Goal: Communication & Community: Answer question/provide support

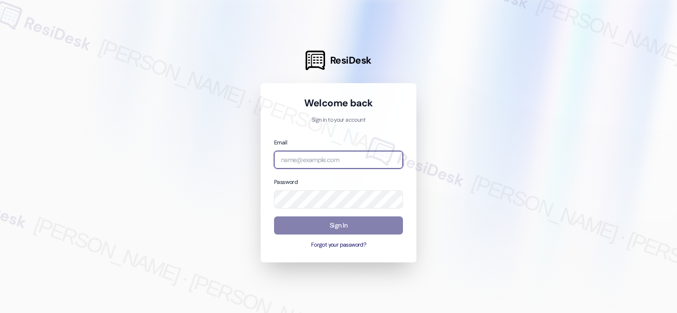
click at [335, 155] on input "email" at bounding box center [338, 160] width 129 height 18
type input "[EMAIL_ADDRESS][PERSON_NAME][PERSON_NAME][DOMAIN_NAME]"
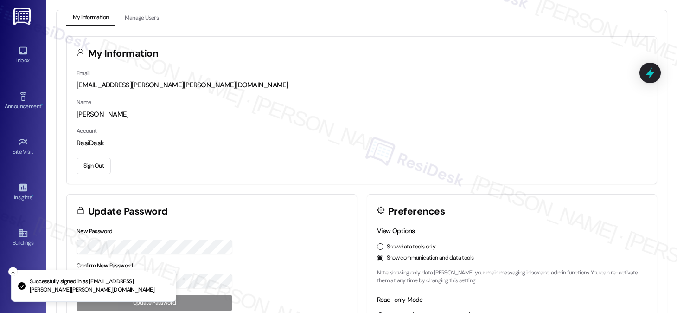
click at [15, 42] on div "Inbox Go to Inbox" at bounding box center [23, 54] width 37 height 45
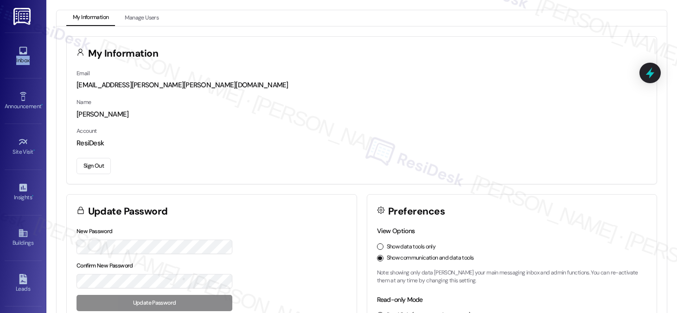
click at [15, 42] on div "Inbox Go to Inbox" at bounding box center [23, 54] width 37 height 45
click at [21, 55] on icon at bounding box center [23, 50] width 10 height 10
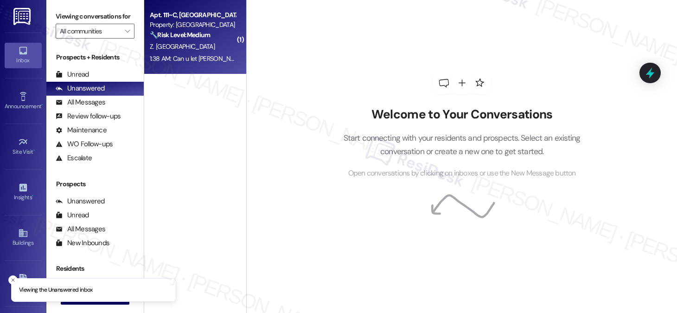
click at [183, 40] on div "Apt. 111~C, [GEOGRAPHIC_DATA] (new) Property: Viking Gardens 🔧 Risk Level: Medi…" at bounding box center [193, 25] width 88 height 32
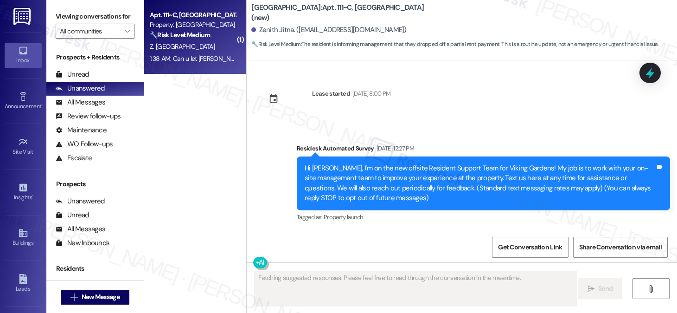
scroll to position [15011, 0]
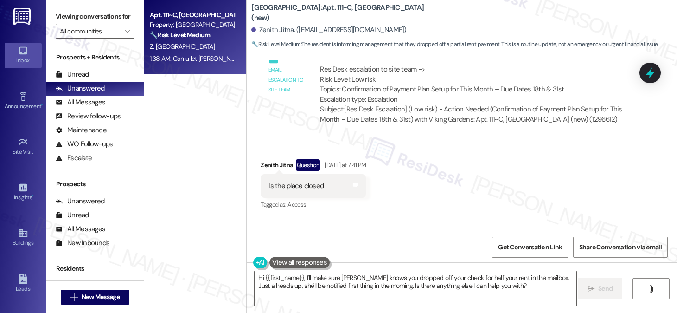
scroll to position [14918, 0]
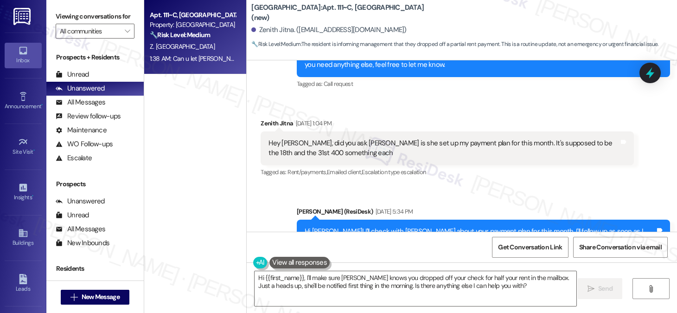
scroll to position [14686, 0]
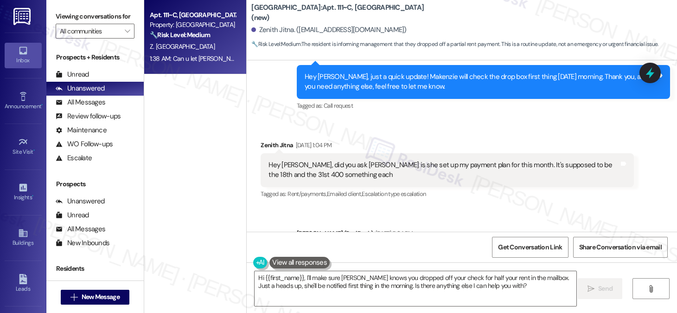
drag, startPoint x: 365, startPoint y: 108, endPoint x: 499, endPoint y: 107, distance: 133.5
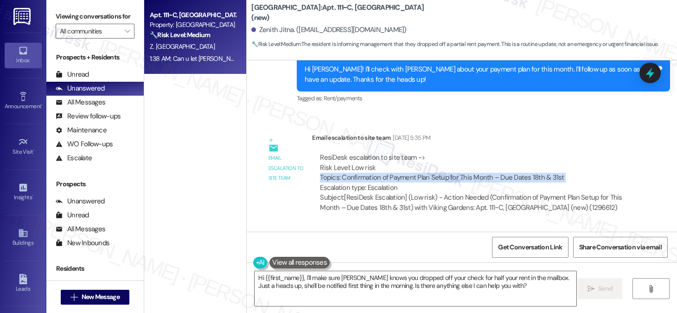
scroll to position [14872, 0]
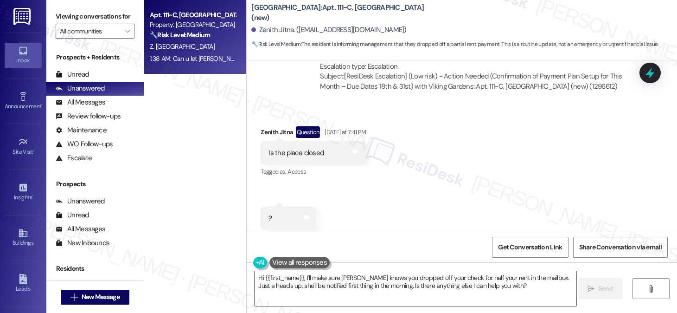
scroll to position [15011, 0]
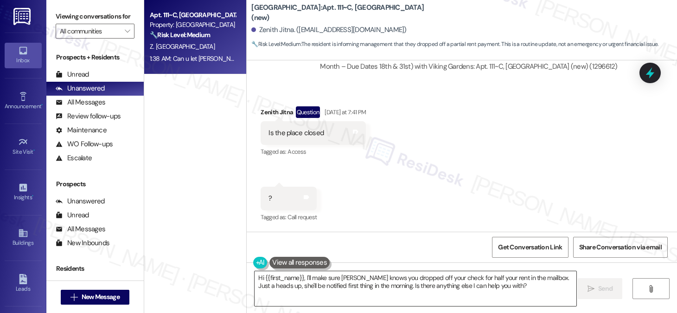
click at [312, 272] on textarea "Hi {{first_name}}, I'll make sure [PERSON_NAME] knows you dropped off your chec…" at bounding box center [416, 288] width 322 height 35
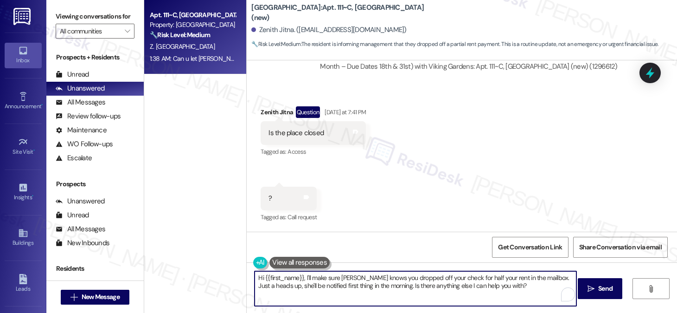
click at [312, 272] on textarea "Hi {{first_name}}, I'll make sure [PERSON_NAME] knows you dropped off your chec…" at bounding box center [416, 288] width 322 height 35
click at [357, 278] on textarea "Hi {{first_name}}, I'll make sure [PERSON_NAME] knows you dropped off your chec…" at bounding box center [416, 288] width 322 height 35
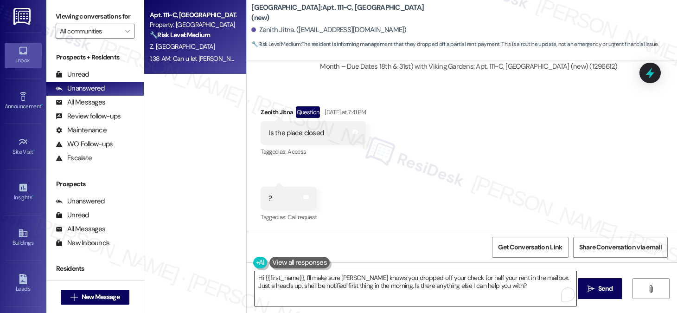
click at [359, 281] on textarea "Hi {{first_name}}, I'll make sure [PERSON_NAME] knows you dropped off your chec…" at bounding box center [416, 288] width 322 height 35
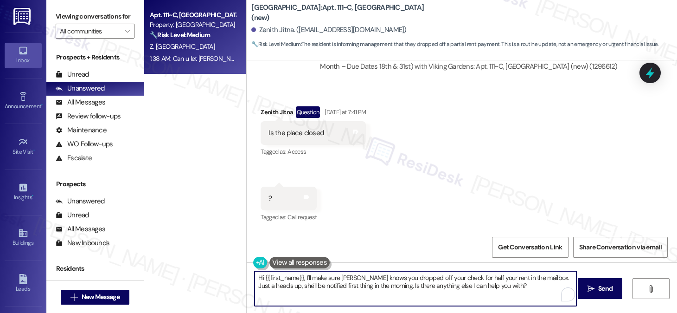
click at [340, 276] on textarea "Hi {{first_name}}, I'll make sure [PERSON_NAME] knows you dropped off your chec…" at bounding box center [416, 288] width 322 height 35
click at [377, 276] on textarea "Hi {{first_name}}, I'll make sure [PERSON_NAME] knows you dropped off your chec…" at bounding box center [416, 288] width 322 height 35
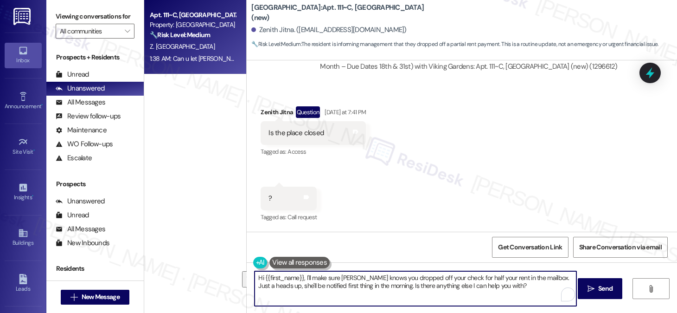
click at [481, 285] on textarea "Hi {{first_name}}, I'll make sure [PERSON_NAME] knows you dropped off your chec…" at bounding box center [416, 288] width 322 height 35
click at [521, 283] on textarea "Hi {{first_name}}, I'll make sure [PERSON_NAME] knows you dropped off your chec…" at bounding box center [416, 288] width 322 height 35
click at [514, 287] on textarea "Hi {{first_name}}, I'll make sure [PERSON_NAME] knows you dropped off your chec…" at bounding box center [416, 288] width 322 height 35
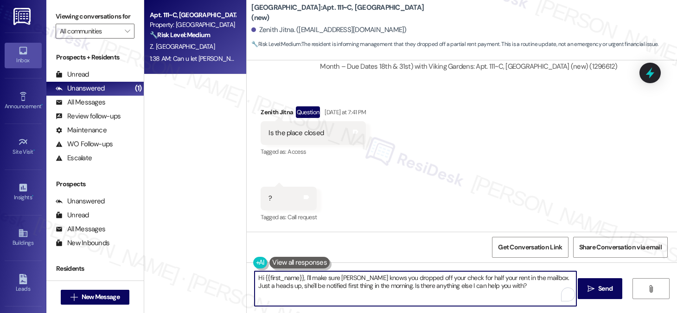
click at [340, 274] on textarea "Hi {{first_name}}, I'll make sure [PERSON_NAME] knows you dropped off your chec…" at bounding box center [416, 288] width 322 height 35
click at [484, 276] on textarea "Hi {{first_name}}, I'll make sure [PERSON_NAME] knows you dropped off your chec…" at bounding box center [416, 288] width 322 height 35
drag, startPoint x: 524, startPoint y: 284, endPoint x: 372, endPoint y: 278, distance: 152.2
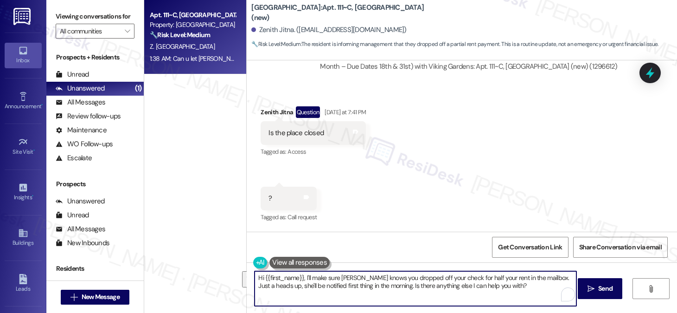
click at [372, 278] on textarea "Hi {{first_name}}, I'll make sure [PERSON_NAME] knows you dropped off your chec…" at bounding box center [416, 288] width 322 height 35
drag, startPoint x: 372, startPoint y: 278, endPoint x: 385, endPoint y: 276, distance: 13.2
click at [372, 278] on textarea "Hi {{first_name}}, I'll make sure [PERSON_NAME] knows you dropped off your chec…" at bounding box center [416, 288] width 322 height 35
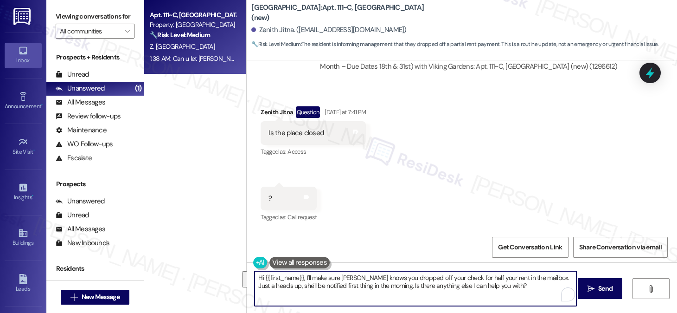
click at [495, 283] on textarea "Hi {{first_name}}, I'll make sure [PERSON_NAME] knows you dropped off your chec…" at bounding box center [416, 288] width 322 height 35
drag, startPoint x: 508, startPoint y: 285, endPoint x: 543, endPoint y: 278, distance: 36.4
click at [543, 278] on textarea "Hi {{first_name}}, I'll make sure [PERSON_NAME] knows you dropped off your chec…" at bounding box center [416, 288] width 322 height 35
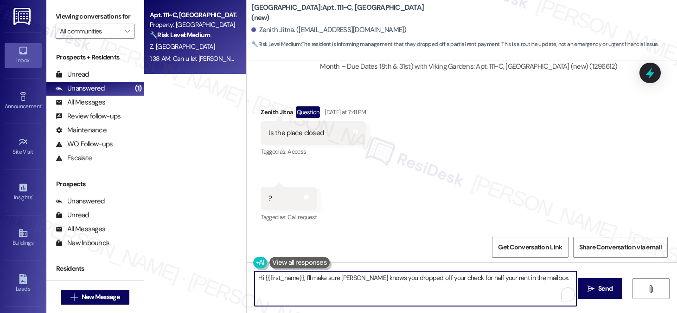
drag, startPoint x: 301, startPoint y: 280, endPoint x: 316, endPoint y: 278, distance: 15.0
click at [301, 280] on textarea "Hi {{first_name}}, I'll make sure [PERSON_NAME] knows you dropped off your chec…" at bounding box center [416, 288] width 322 height 35
click at [313, 281] on textarea "Hi {{first_name}}, thanks for the heads up! I'll make sure [PERSON_NAME] knows …" at bounding box center [416, 288] width 322 height 35
click at [336, 281] on textarea "Hi {{first_name}}, thanks for the heads up! I'll make sure [PERSON_NAME] knows …" at bounding box center [416, 288] width 322 height 35
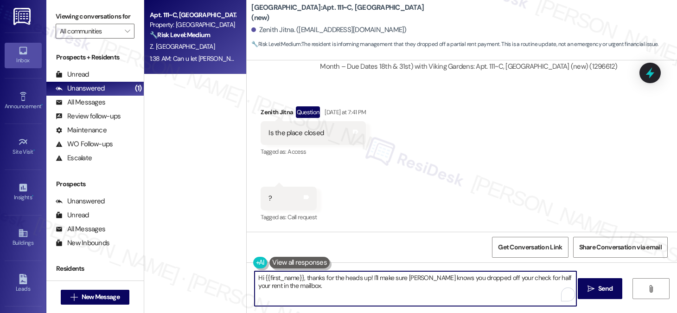
click at [336, 281] on textarea "Hi {{first_name}}, thanks for the heads up! I'll make sure [PERSON_NAME] knows …" at bounding box center [416, 288] width 322 height 35
click at [362, 281] on textarea "Hi {{first_name}}, thanks for the heads up! I'll make sure [PERSON_NAME] knows …" at bounding box center [416, 288] width 322 height 35
click at [428, 278] on textarea "Hi {{first_name}}, thanks for the heads up! I'll make sure [PERSON_NAME] knows …" at bounding box center [416, 288] width 322 height 35
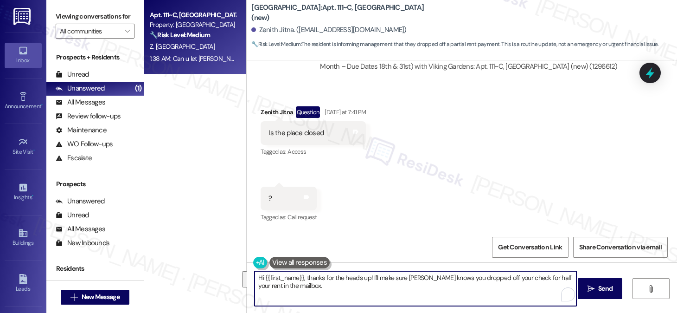
click at [368, 286] on textarea "Hi {{first_name}}, thanks for the heads up! I'll make sure [PERSON_NAME] knows …" at bounding box center [416, 288] width 322 height 35
click at [368, 289] on textarea "Hi {{first_name}}, thanks for the heads up! I'll make sure [PERSON_NAME] knows …" at bounding box center [416, 288] width 322 height 35
click at [396, 287] on textarea "Hi {{first_name}}, thanks for the heads up! I'll make sure [PERSON_NAME] knows …" at bounding box center [416, 288] width 322 height 35
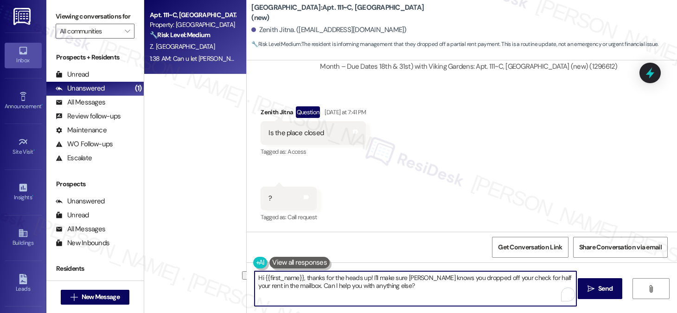
drag, startPoint x: 399, startPoint y: 285, endPoint x: 293, endPoint y: 286, distance: 105.7
click at [293, 286] on textarea "Hi {{first_name}}, thanks for the heads up! I'll make sure [PERSON_NAME] knows …" at bounding box center [416, 288] width 322 height 35
type textarea "Hi {{first_name}}, thanks for the heads up! I'll make sure [PERSON_NAME] knows …"
click at [530, 284] on textarea "Hi {{first_name}}, thanks for the heads up! I'll make sure [PERSON_NAME] knows …" at bounding box center [416, 288] width 322 height 35
click at [486, 281] on textarea "Hi {{first_name}}, thanks for the heads up! I'll make sure [PERSON_NAME] knows …" at bounding box center [416, 288] width 322 height 35
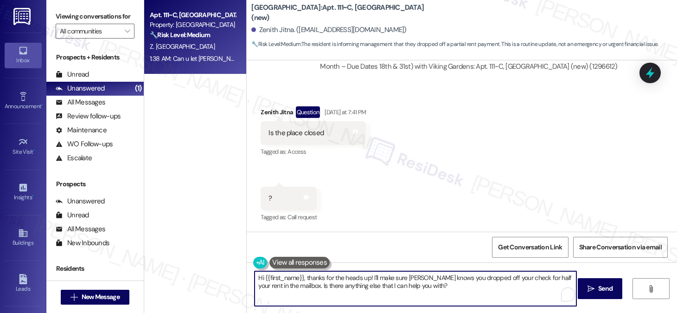
click at [486, 281] on textarea "Hi {{first_name}}, thanks for the heads up! I'll make sure [PERSON_NAME] knows …" at bounding box center [416, 288] width 322 height 35
click at [492, 287] on textarea "Hi {{first_name}}, thanks for the heads up! I'll make sure [PERSON_NAME] knows …" at bounding box center [416, 288] width 322 height 35
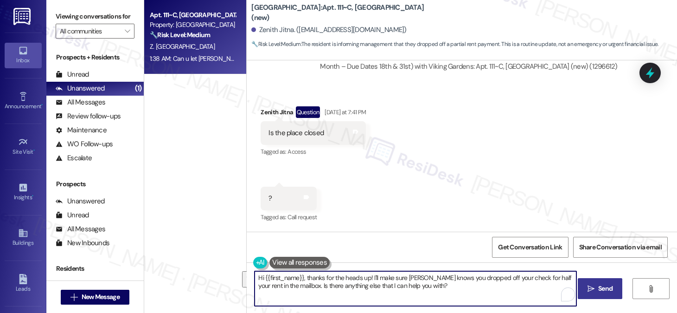
click at [583, 287] on button " Send" at bounding box center [600, 288] width 45 height 21
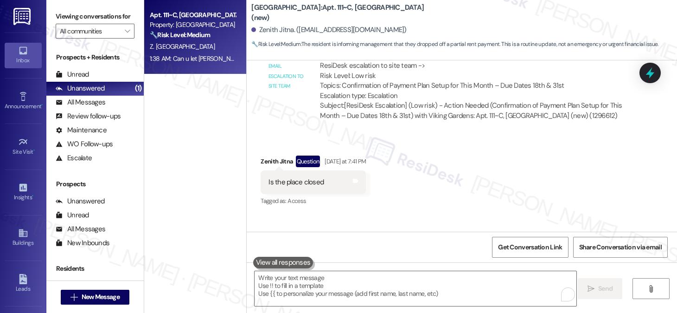
scroll to position [15085, 0]
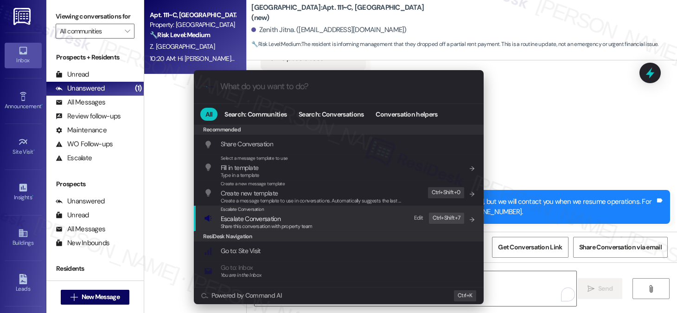
click at [275, 218] on span "Escalate Conversation" at bounding box center [251, 218] width 60 height 8
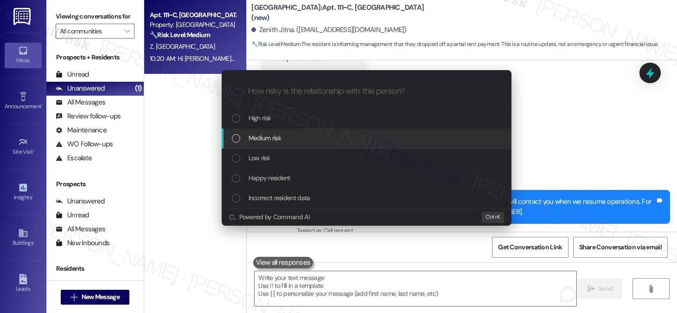
click at [278, 140] on span "Medium risk" at bounding box center [265, 138] width 32 height 10
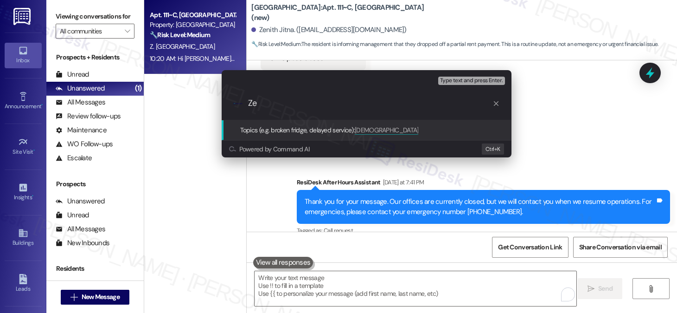
type input "Z"
type input "D"
type input "C"
click at [590, 83] on div "Escalate Conversation Medium risk Topics (e.g. broken fridge, delayed service) …" at bounding box center [338, 156] width 677 height 313
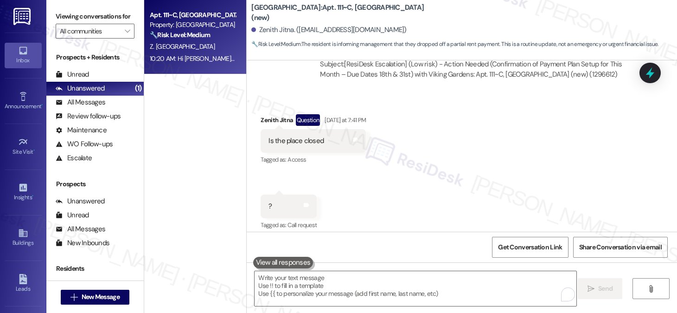
scroll to position [14900, 0]
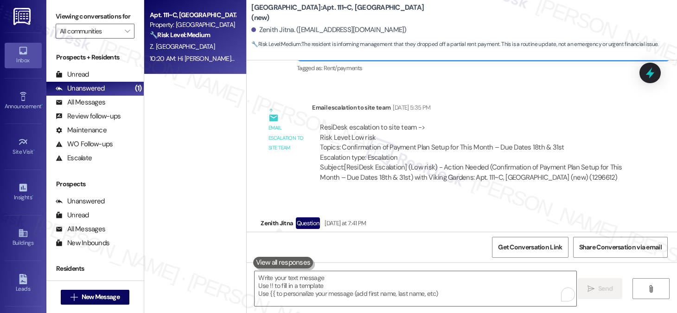
click at [322, 237] on div "Get Conversation Link Share Conversation via email" at bounding box center [462, 246] width 430 height 31
copy div "Can u let [PERSON_NAME] know in the morning I dropped off my check in the mailb…"
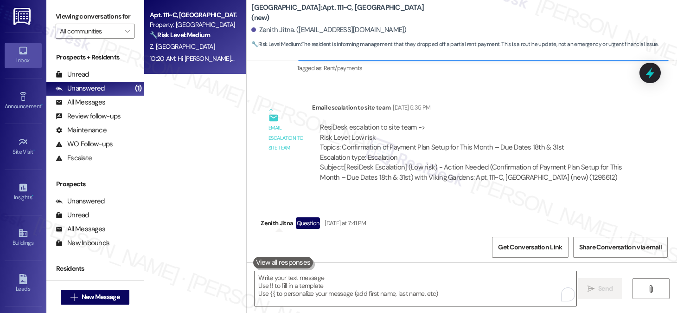
click at [61, 18] on label "Viewing conversations for" at bounding box center [95, 16] width 79 height 14
click at [345, 286] on textarea "To enrich screen reader interactions, please activate Accessibility in Grammarl…" at bounding box center [416, 288] width 322 height 35
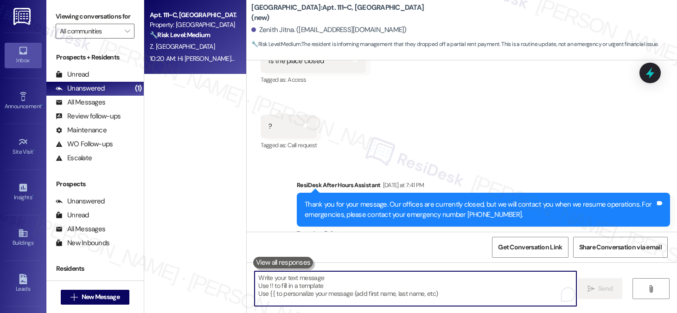
scroll to position [15085, 0]
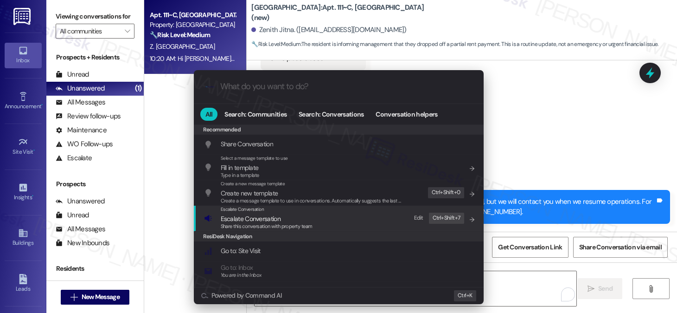
click at [324, 223] on div "Escalate Conversation Escalate Conversation Share this conversation with proper…" at bounding box center [339, 217] width 271 height 25
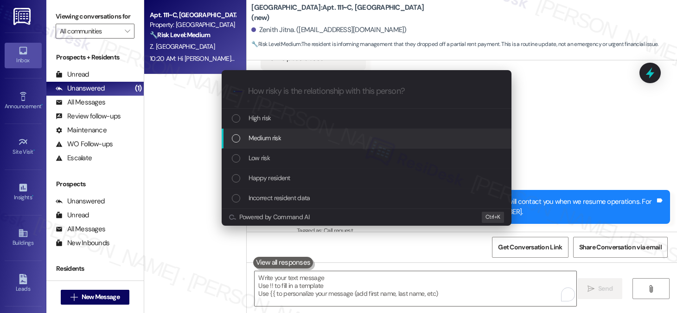
click at [262, 138] on span "Medium risk" at bounding box center [265, 138] width 32 height 10
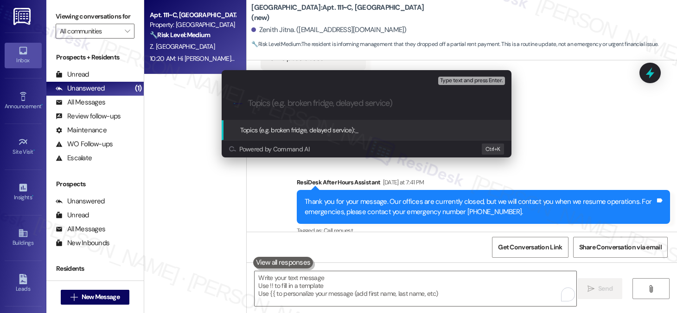
paste input "Rent Check Drop-Off"
click at [251, 100] on input "Rent Check Drop-Off" at bounding box center [370, 103] width 244 height 10
click at [249, 102] on input "Rent Check Drop-Off" at bounding box center [370, 103] width 244 height 10
click at [287, 102] on input "Rent Check Drop-Off" at bounding box center [370, 103] width 244 height 10
click at [330, 101] on input "Rent Check Drop-Off" at bounding box center [370, 103] width 244 height 10
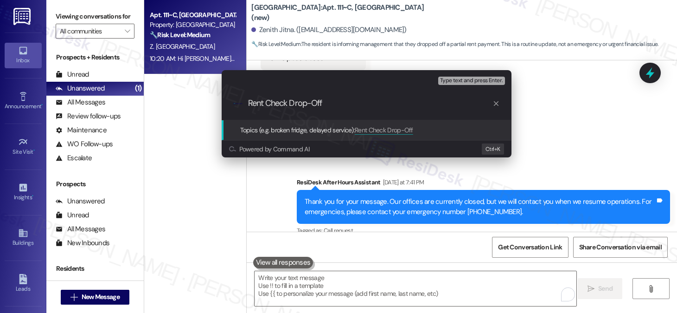
click at [340, 105] on input "Rent Check Drop-Off" at bounding box center [370, 103] width 244 height 10
click at [256, 103] on input "Rent Check Drop-Off" at bounding box center [370, 103] width 244 height 10
click at [274, 101] on input "Check Drop-Off" at bounding box center [370, 103] width 244 height 10
drag, startPoint x: 375, startPoint y: 102, endPoint x: 332, endPoint y: 104, distance: 42.3
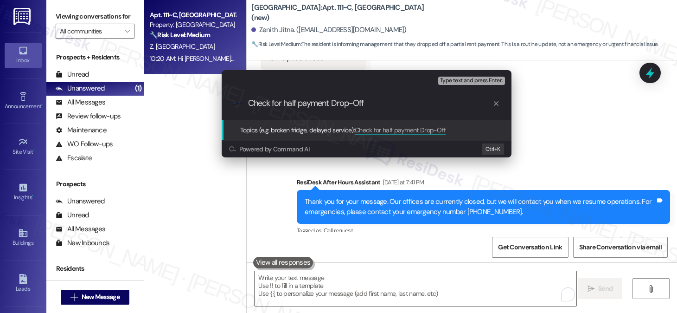
click at [332, 104] on input "Check for half payment Drop-Off" at bounding box center [370, 103] width 244 height 10
type input "Check for half payment dropped off in mail"
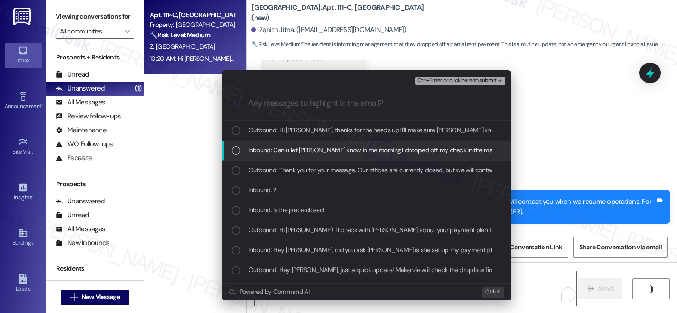
click at [334, 155] on div "Inbound: Can u let [PERSON_NAME] know in the morning I dropped off my check in …" at bounding box center [367, 150] width 290 height 20
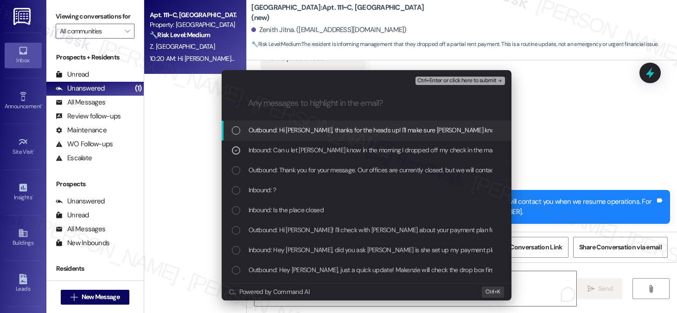
click at [444, 81] on span "Ctrl+Enter or click here to submit" at bounding box center [456, 80] width 79 height 6
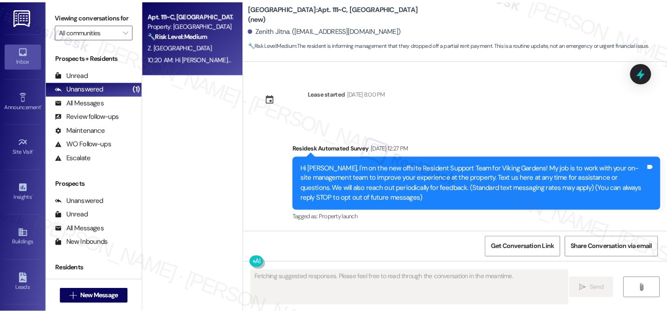
scroll to position [14925, 0]
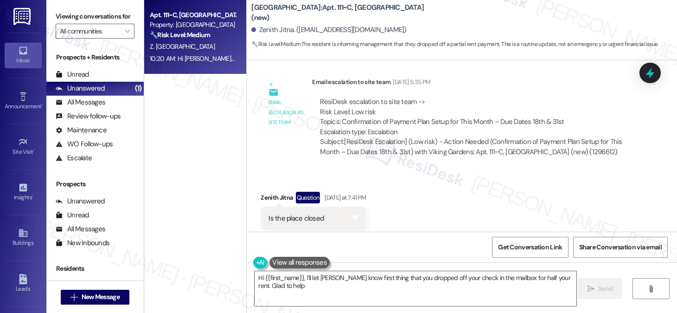
type textarea "Hi {{first_name}}, I'll let [PERSON_NAME] know first thing that you dropped off…"
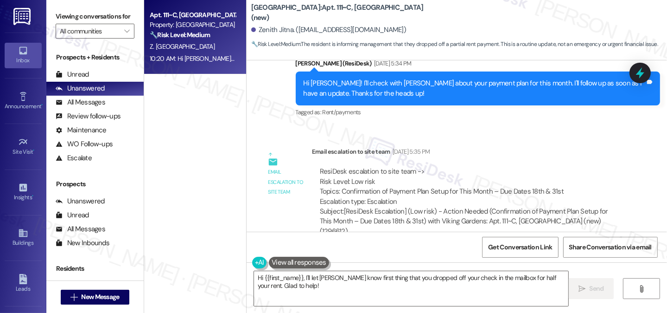
scroll to position [14955, 0]
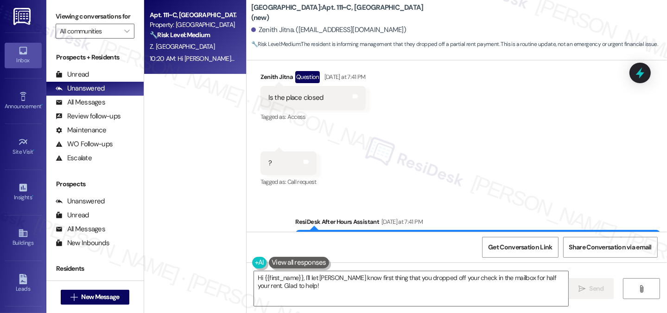
scroll to position [15129, 0]
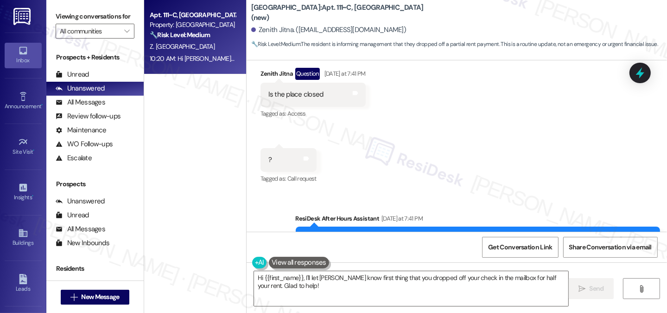
click at [73, 79] on div "Unread" at bounding box center [72, 75] width 33 height 10
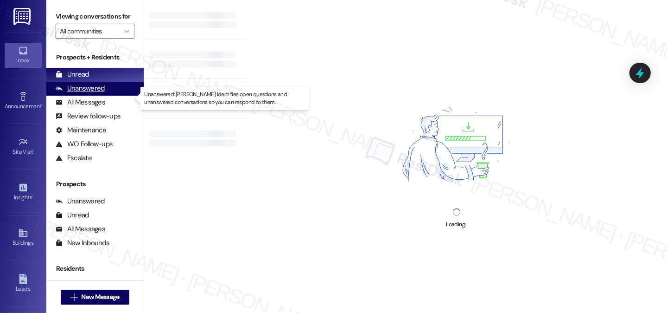
click at [82, 92] on div "Unanswered (0)" at bounding box center [94, 89] width 97 height 14
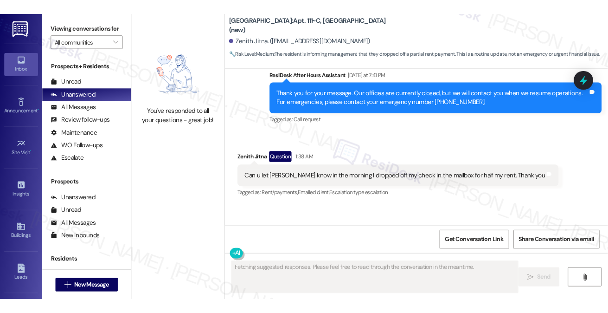
scroll to position [15318, 0]
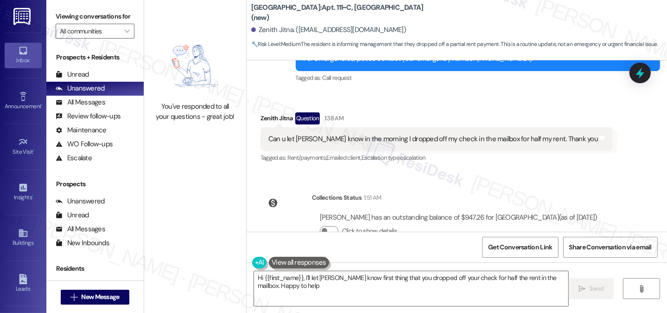
type textarea "Hi {{first_name}}, I'll let [PERSON_NAME] know first thing that you dropped off…"
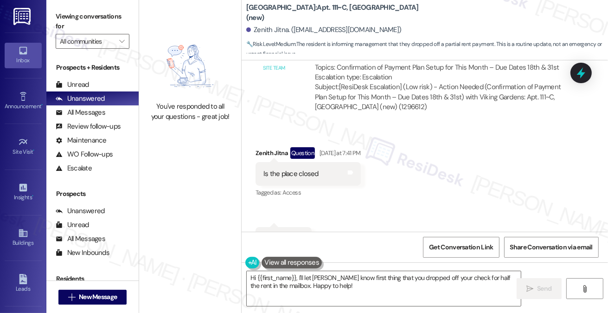
scroll to position [15834, 0]
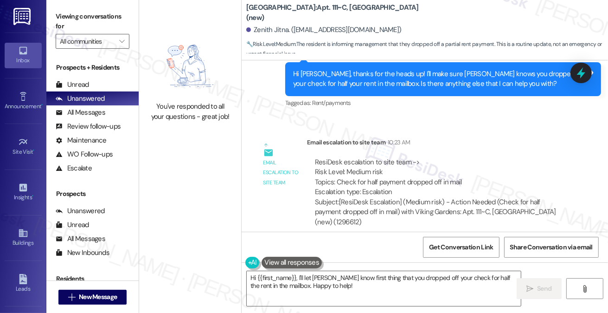
click at [348, 157] on div "ResiDesk escalation to site team -> Risk Level: Medium risk Topics: Check for h…" at bounding box center [439, 177] width 249 height 40
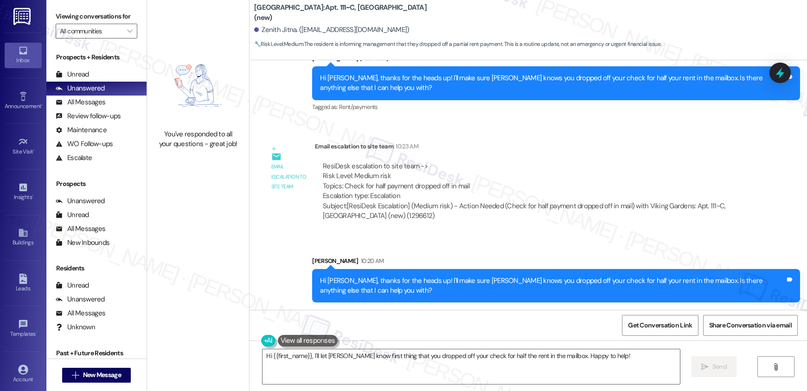
scroll to position [14787, 0]
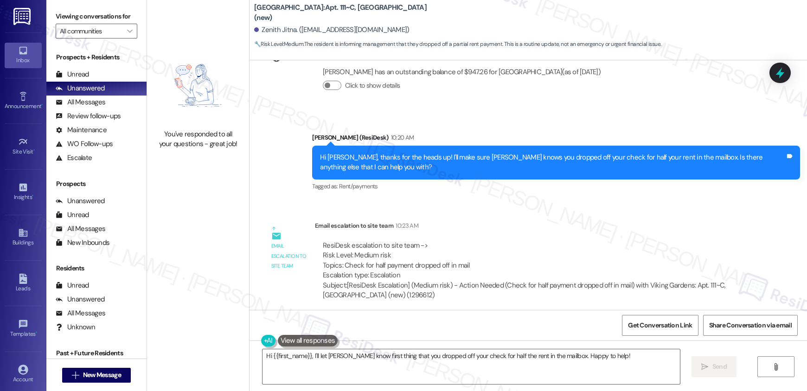
click at [438, 312] on div "Hi [PERSON_NAME], thanks for the heads up! I'll make sure [PERSON_NAME] knows y…" at bounding box center [552, 365] width 465 height 20
